Goal: Navigation & Orientation: Find specific page/section

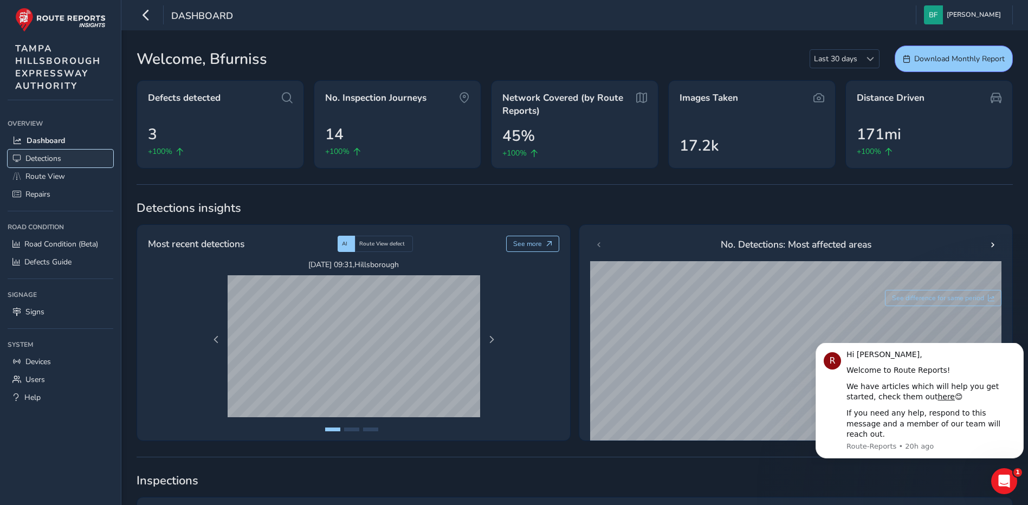
click at [30, 154] on span "Detections" at bounding box center [43, 158] width 36 height 10
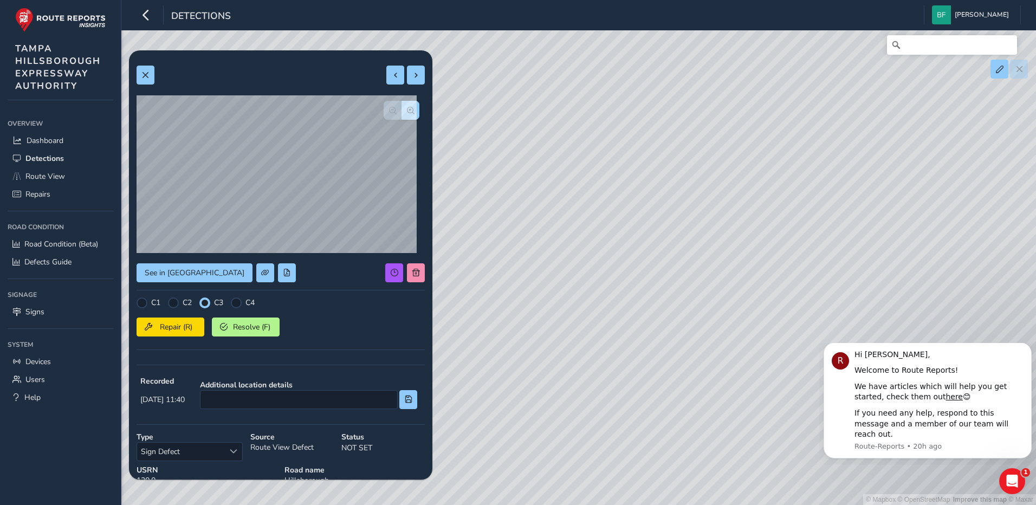
click at [677, 238] on div "© Mapbox © OpenStreetMap Improve this map © Maxar" at bounding box center [518, 252] width 1036 height 505
click at [654, 235] on div "© Mapbox © OpenStreetMap Improve this map © Maxar" at bounding box center [518, 252] width 1036 height 505
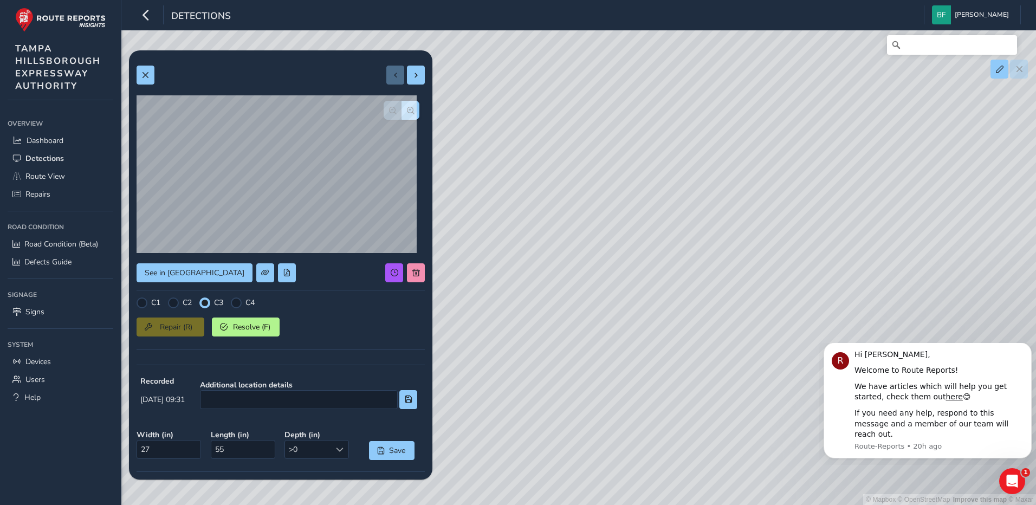
click at [512, 281] on div "© Mapbox © OpenStreetMap Improve this map © Maxar" at bounding box center [518, 252] width 1036 height 505
type input "38"
type input "57"
click at [40, 196] on span "Repairs" at bounding box center [37, 194] width 25 height 10
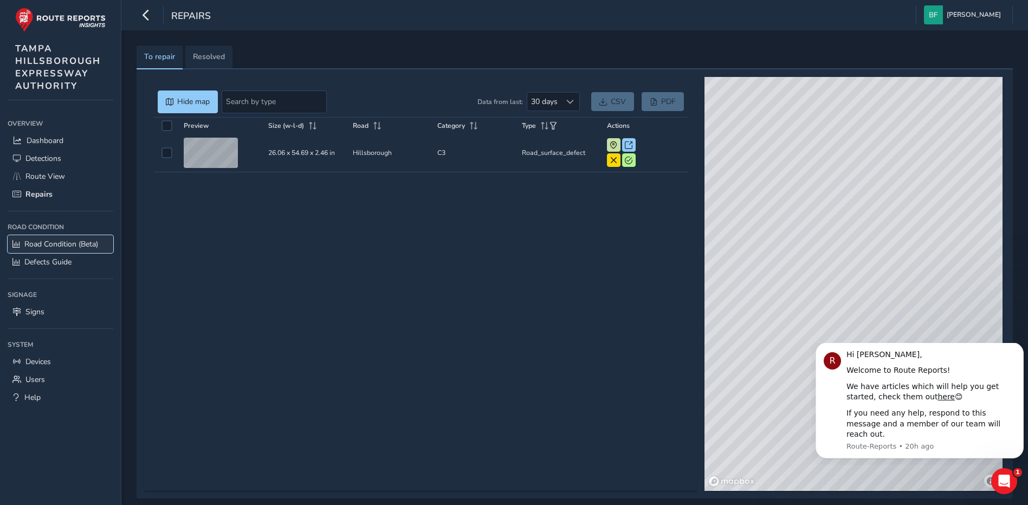
click at [74, 241] on span "Road Condition (Beta)" at bounding box center [61, 244] width 74 height 10
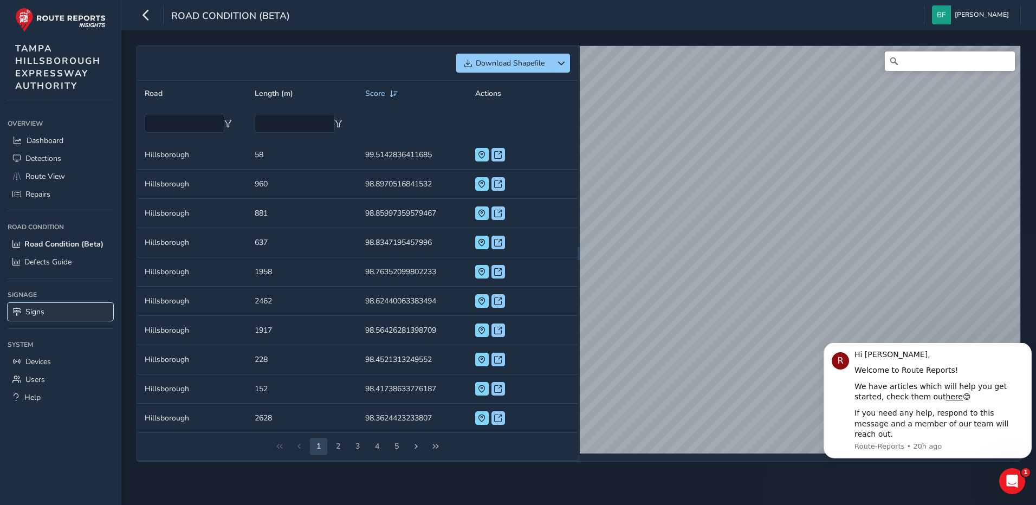
click at [33, 314] on span "Signs" at bounding box center [34, 312] width 19 height 10
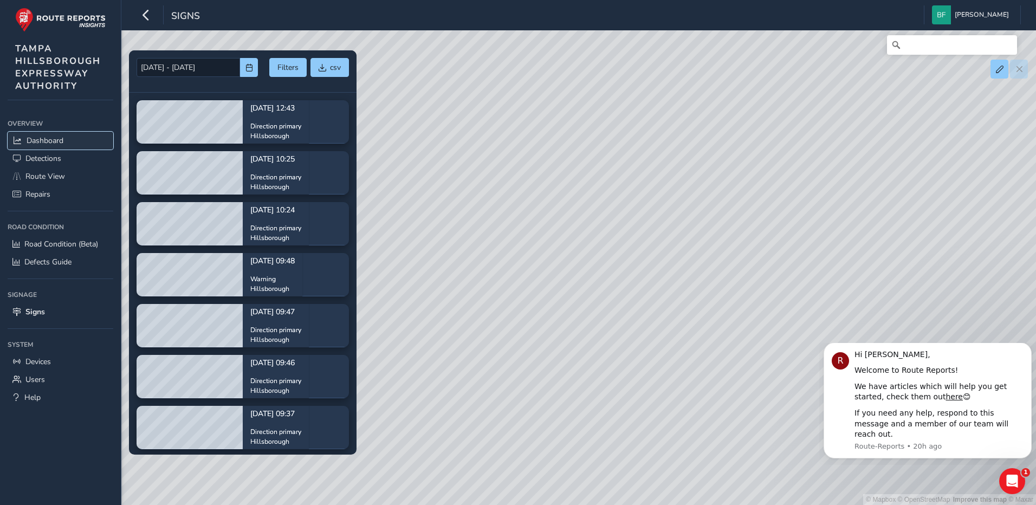
drag, startPoint x: 35, startPoint y: 135, endPoint x: 31, endPoint y: 140, distance: 5.9
click at [34, 135] on span "Dashboard" at bounding box center [45, 140] width 37 height 10
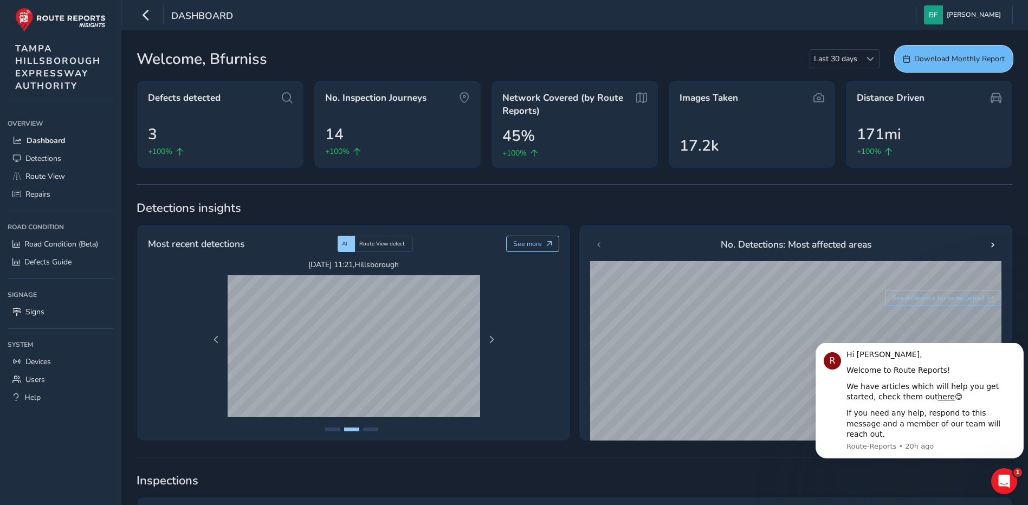
click at [969, 55] on span "Download Monthly Report" at bounding box center [959, 59] width 90 height 10
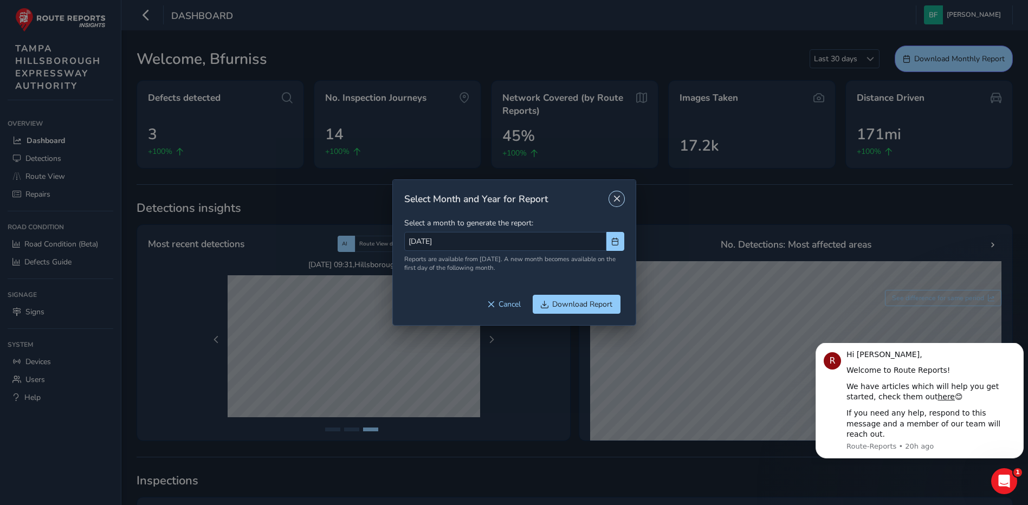
click at [613, 197] on span "Close" at bounding box center [617, 199] width 8 height 8
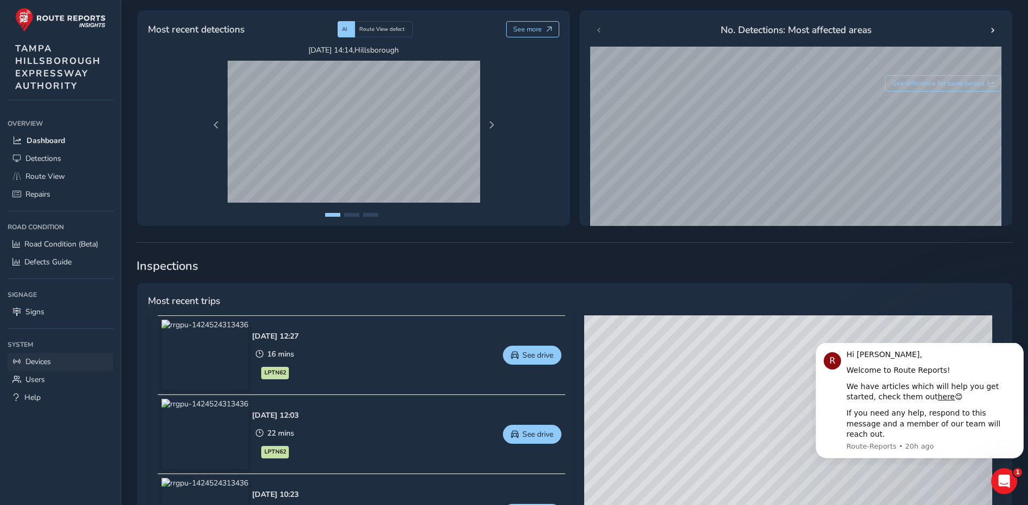
scroll to position [52, 0]
